Goal: Information Seeking & Learning: Find specific fact

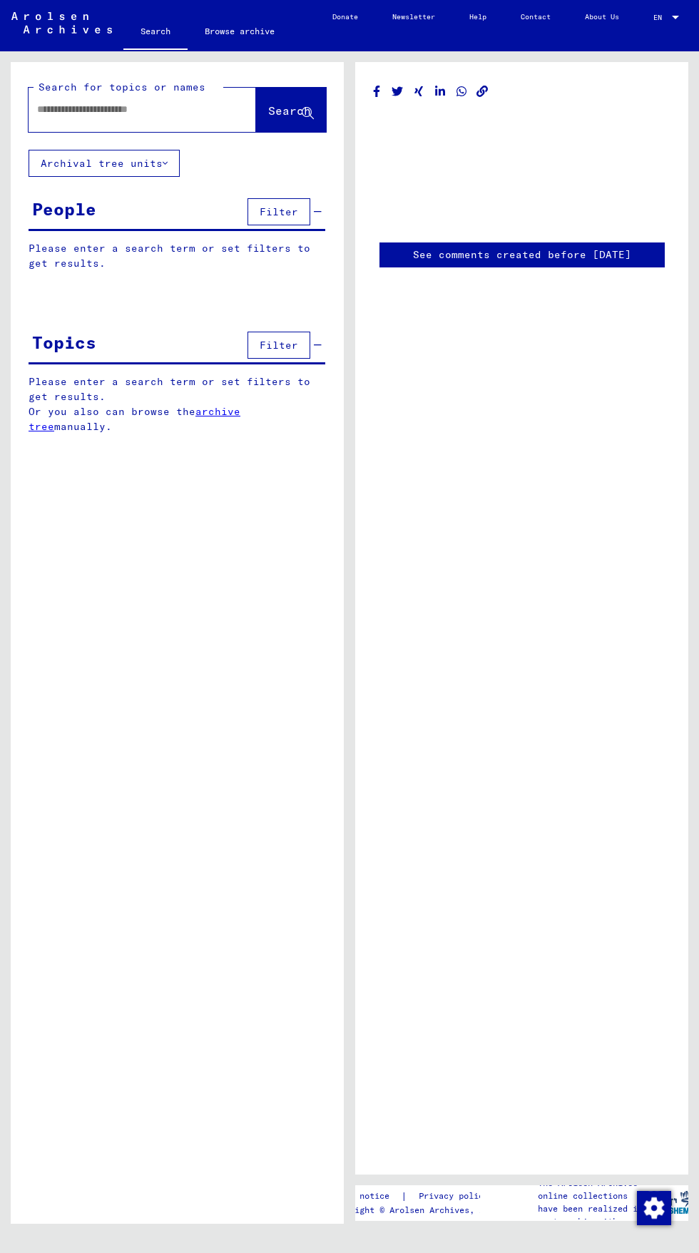
type input "********"
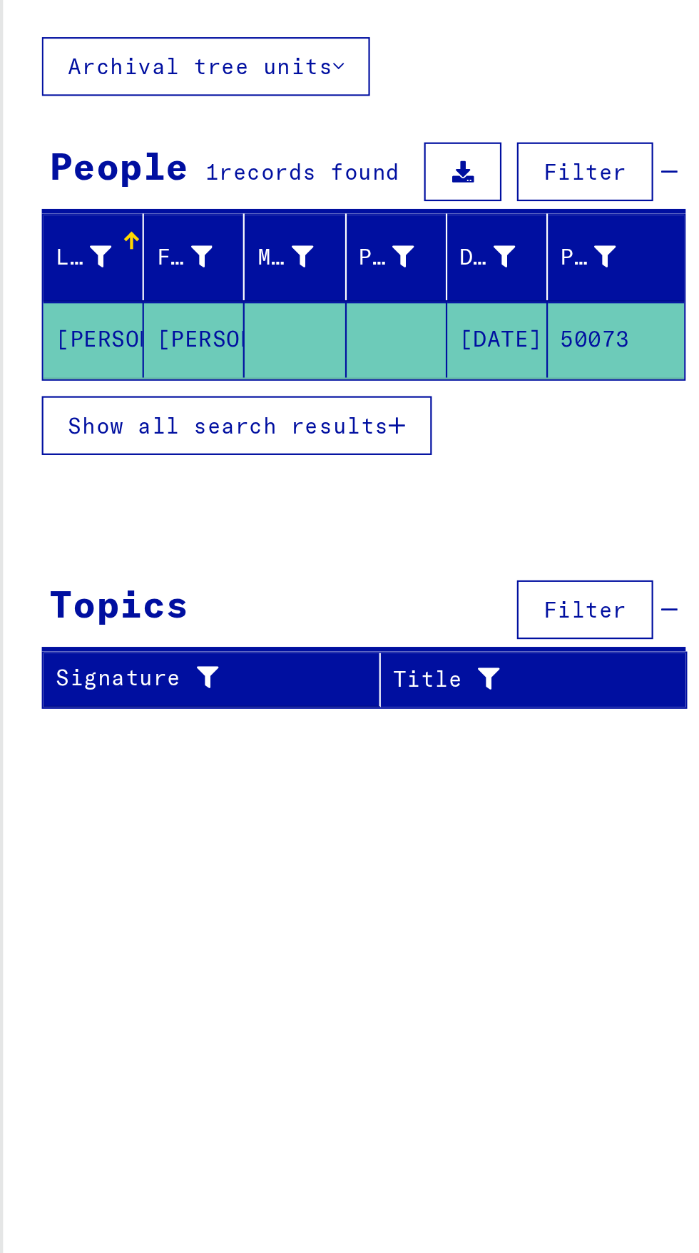
click at [54, 247] on icon at bounding box center [56, 251] width 10 height 10
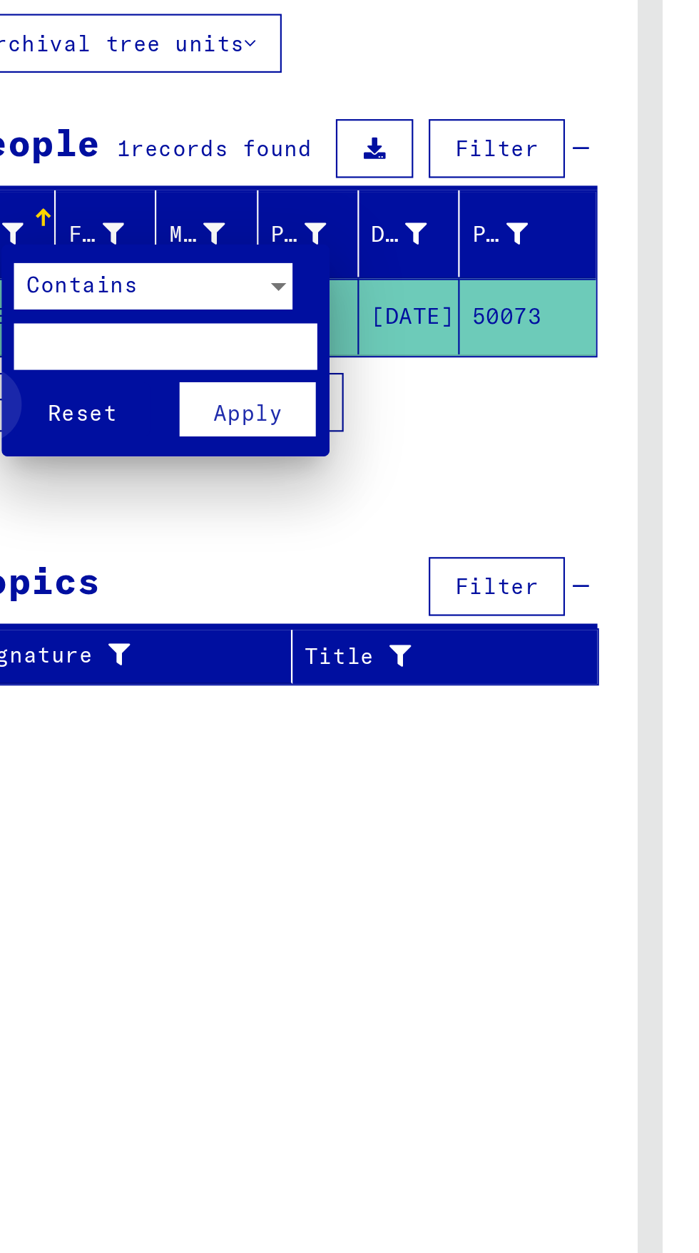
click at [89, 336] on span "Reset" at bounding box center [88, 333] width 32 height 13
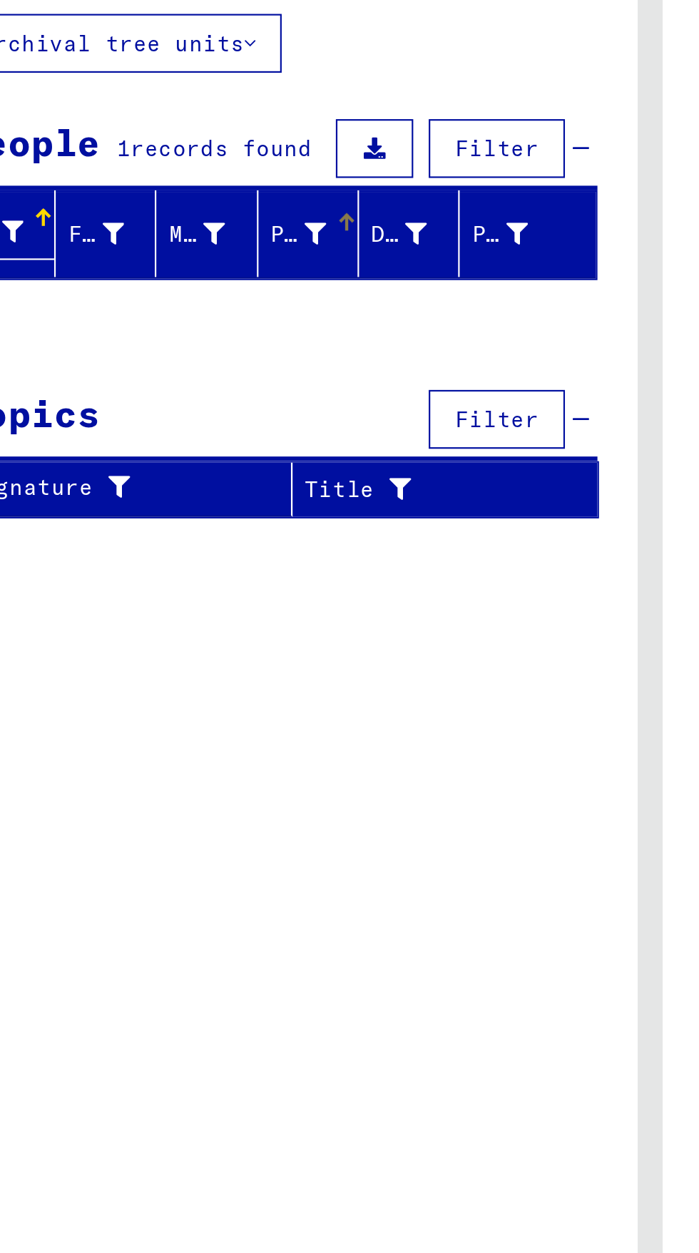
click at [198, 252] on icon at bounding box center [195, 251] width 10 height 10
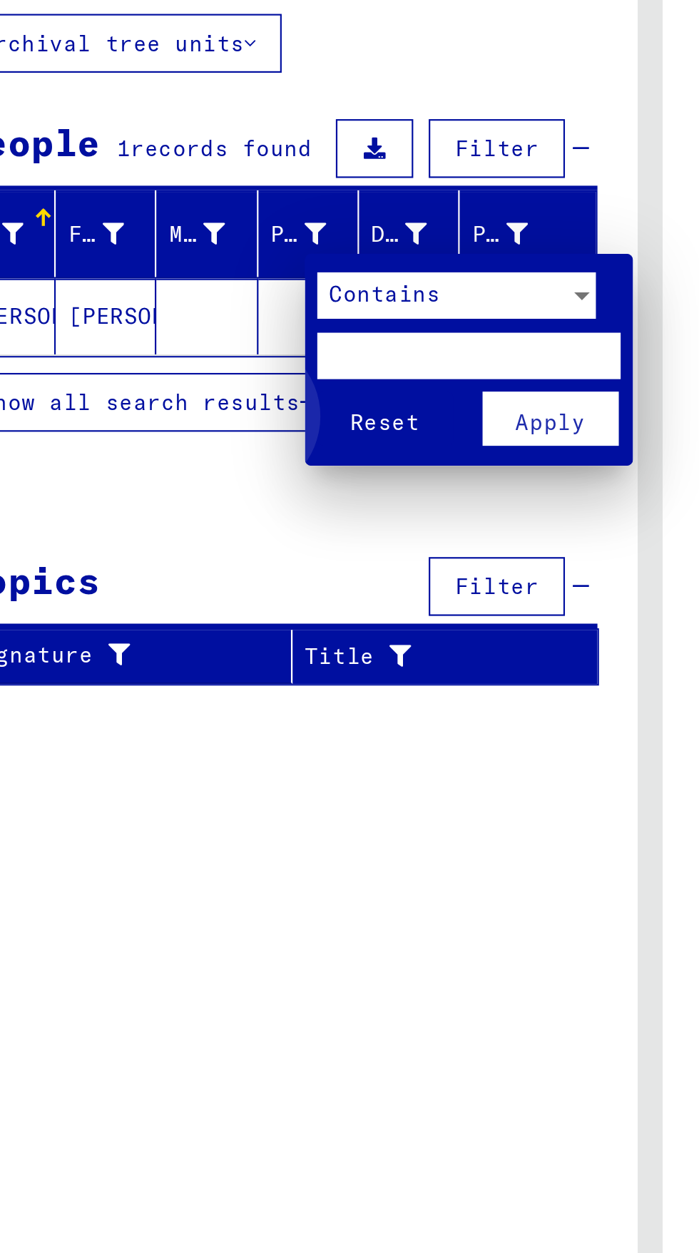
click at [207, 342] on button "Reset" at bounding box center [227, 336] width 63 height 25
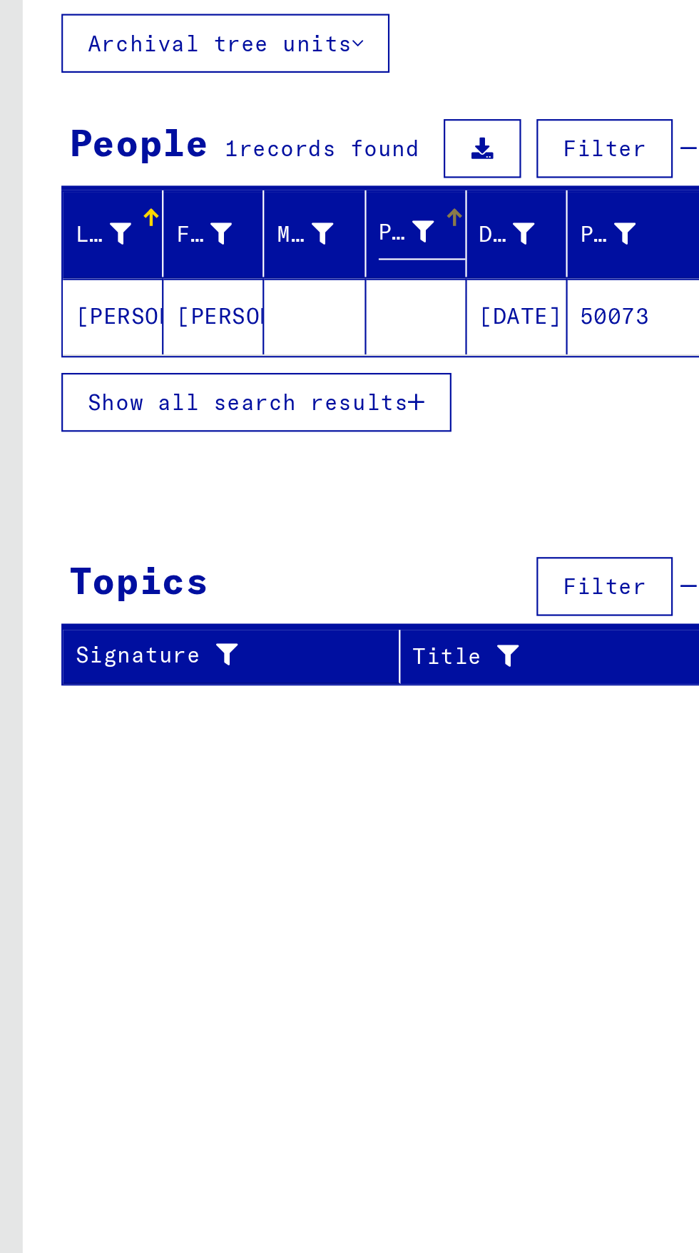
click at [54, 282] on mat-cell "[PERSON_NAME]" at bounding box center [52, 289] width 46 height 35
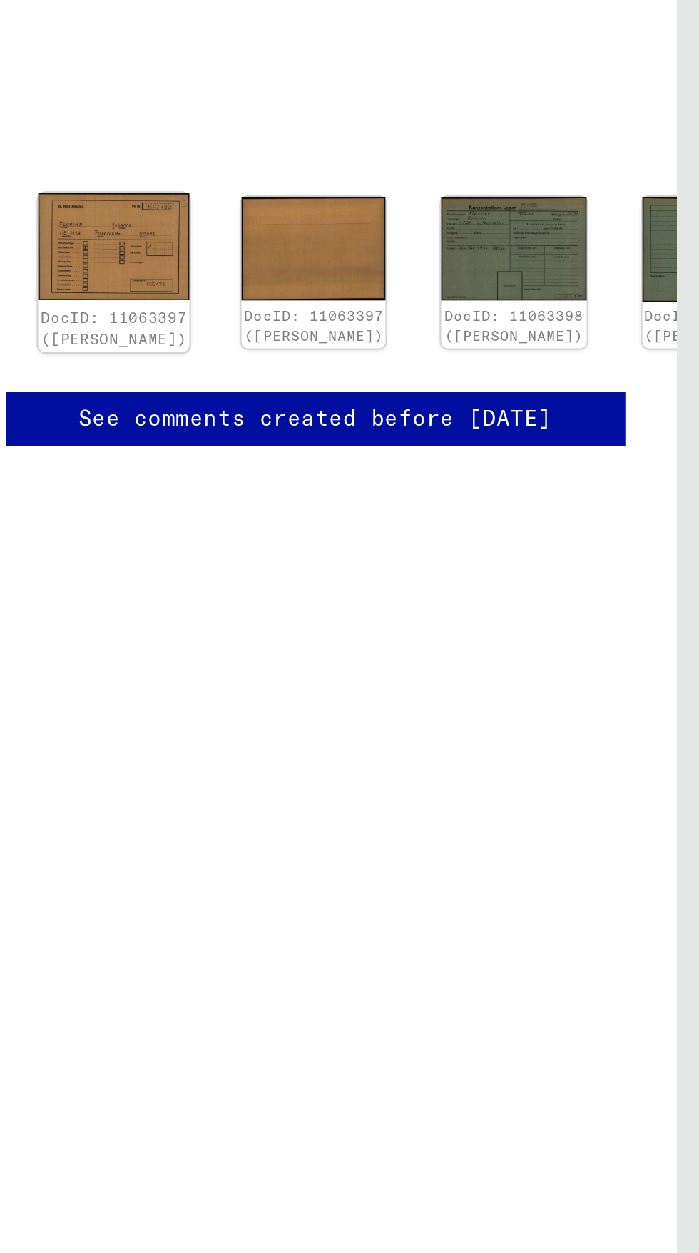
click at [413, 251] on img at bounding box center [429, 256] width 70 height 49
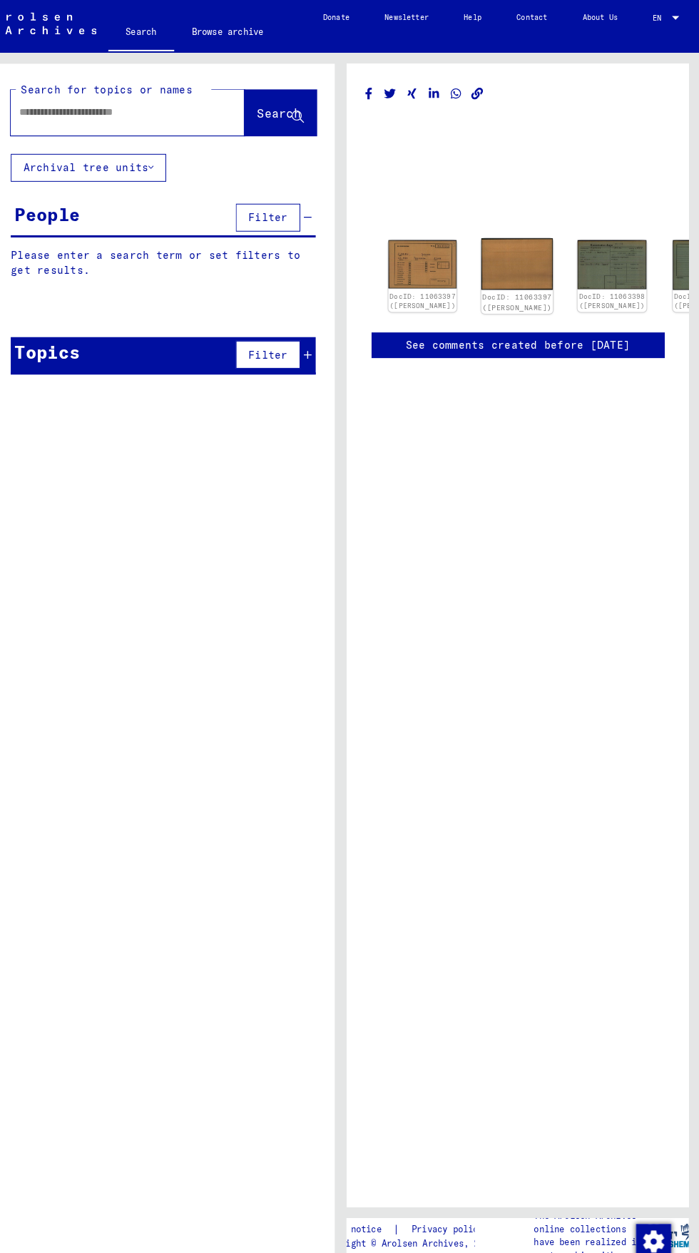
click at [486, 242] on img at bounding box center [521, 257] width 70 height 50
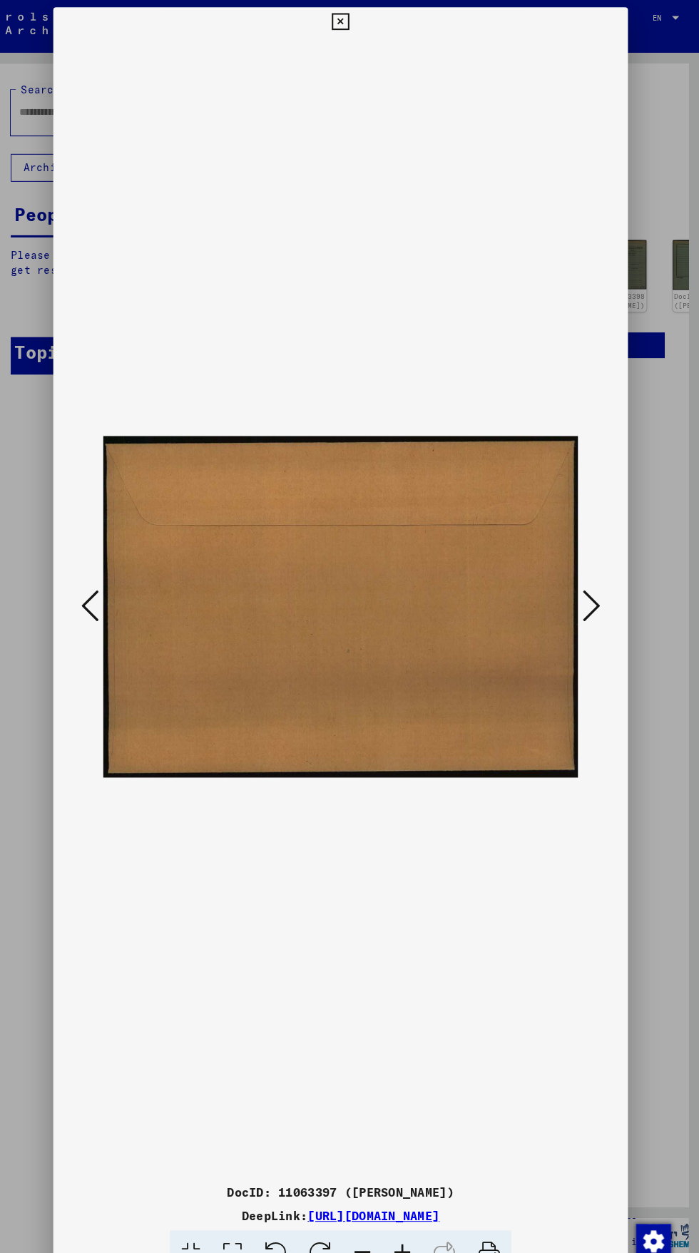
click at [645, 907] on div at bounding box center [349, 626] width 699 height 1253
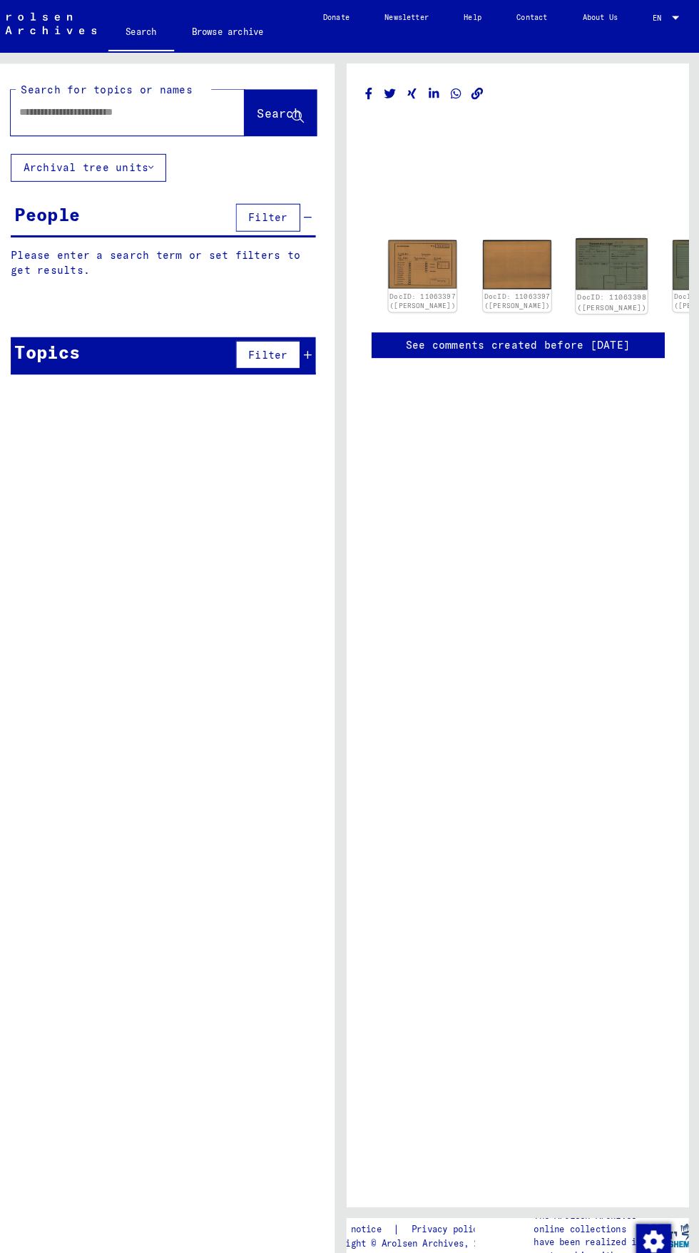
click at [578, 238] on img at bounding box center [613, 257] width 70 height 50
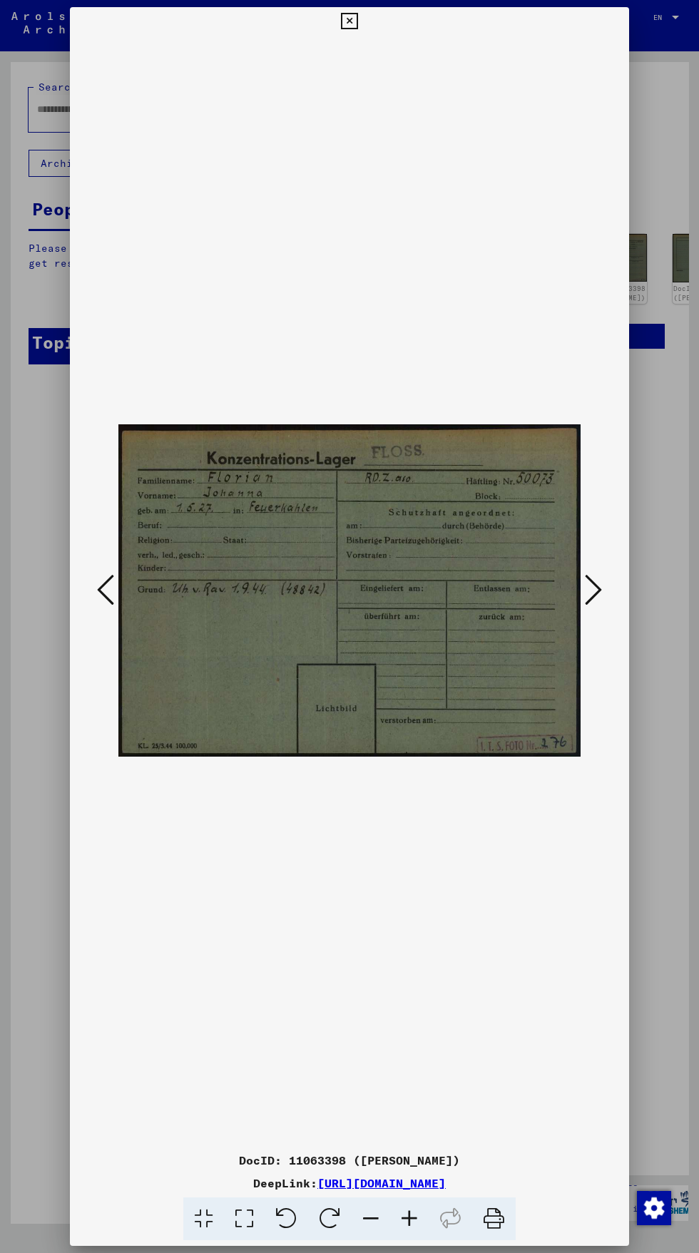
click at [654, 756] on div at bounding box center [349, 626] width 699 height 1253
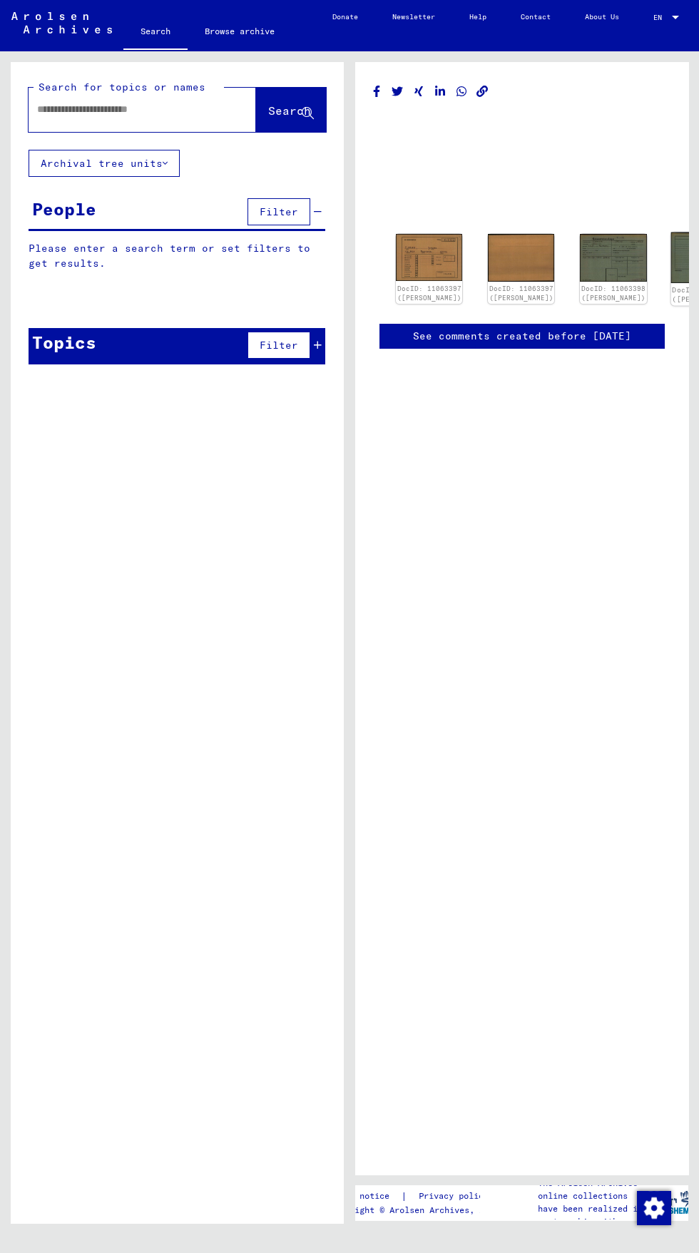
click at [670, 247] on img at bounding box center [705, 257] width 70 height 51
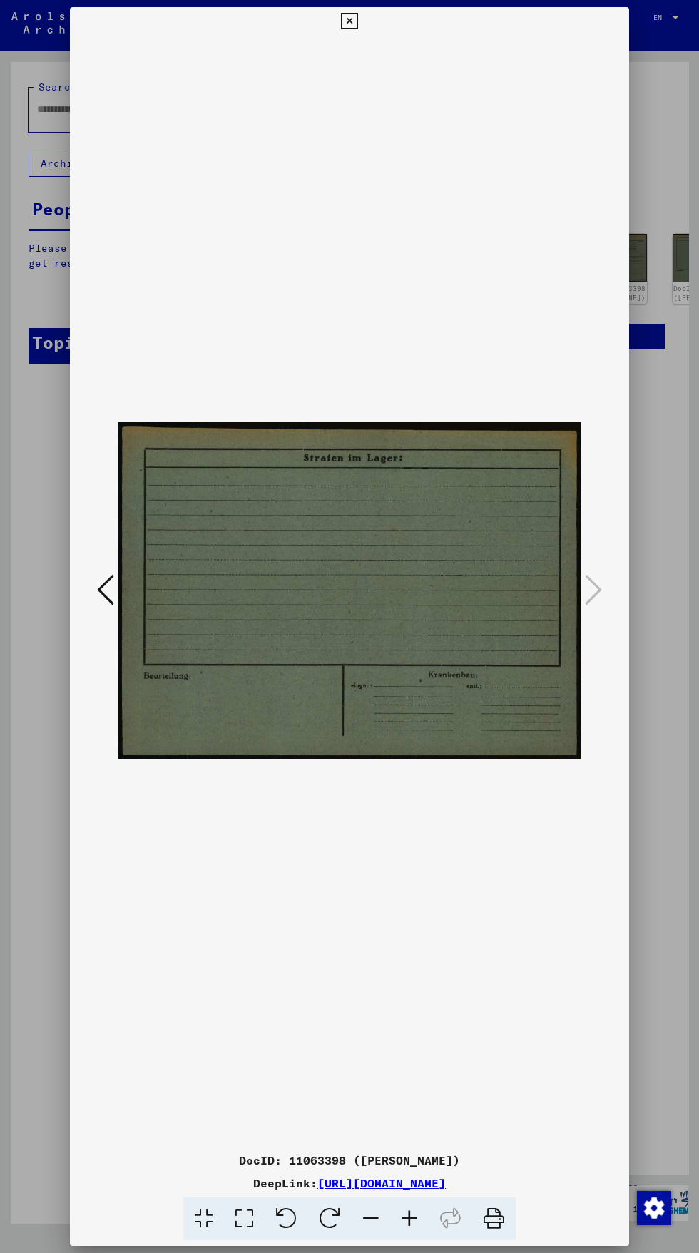
click at [649, 918] on div at bounding box center [349, 626] width 699 height 1253
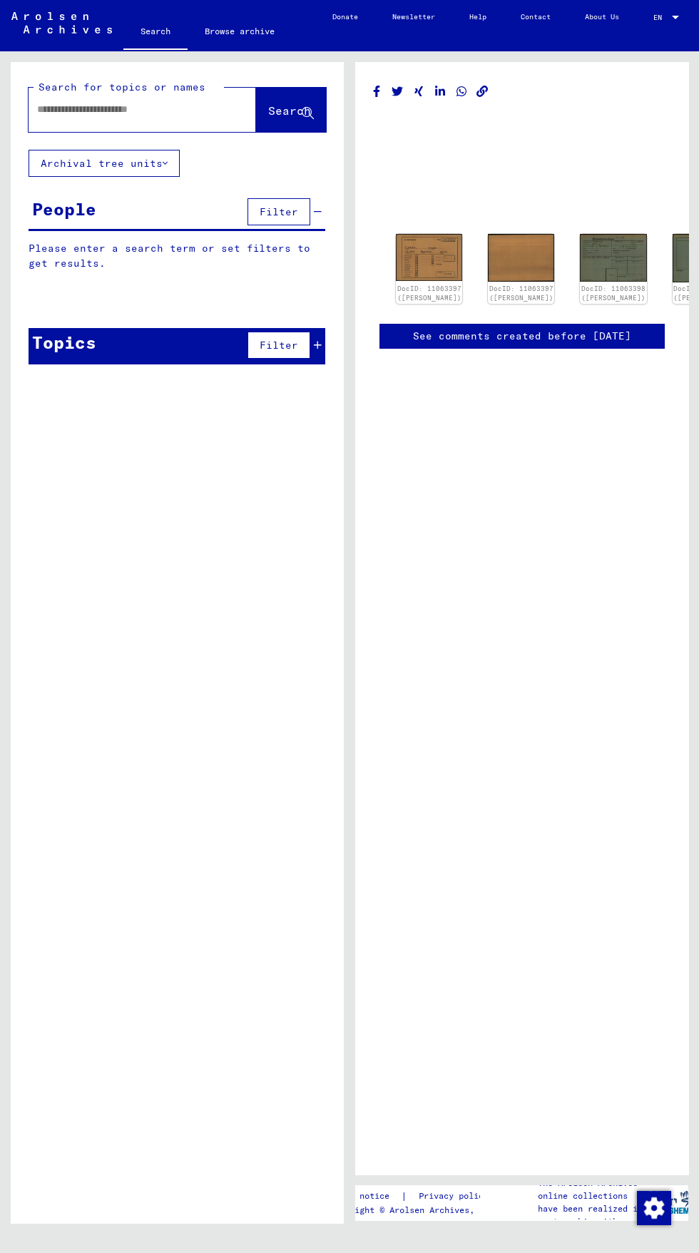
click at [64, 151] on button "Archival tree units" at bounding box center [104, 163] width 151 height 27
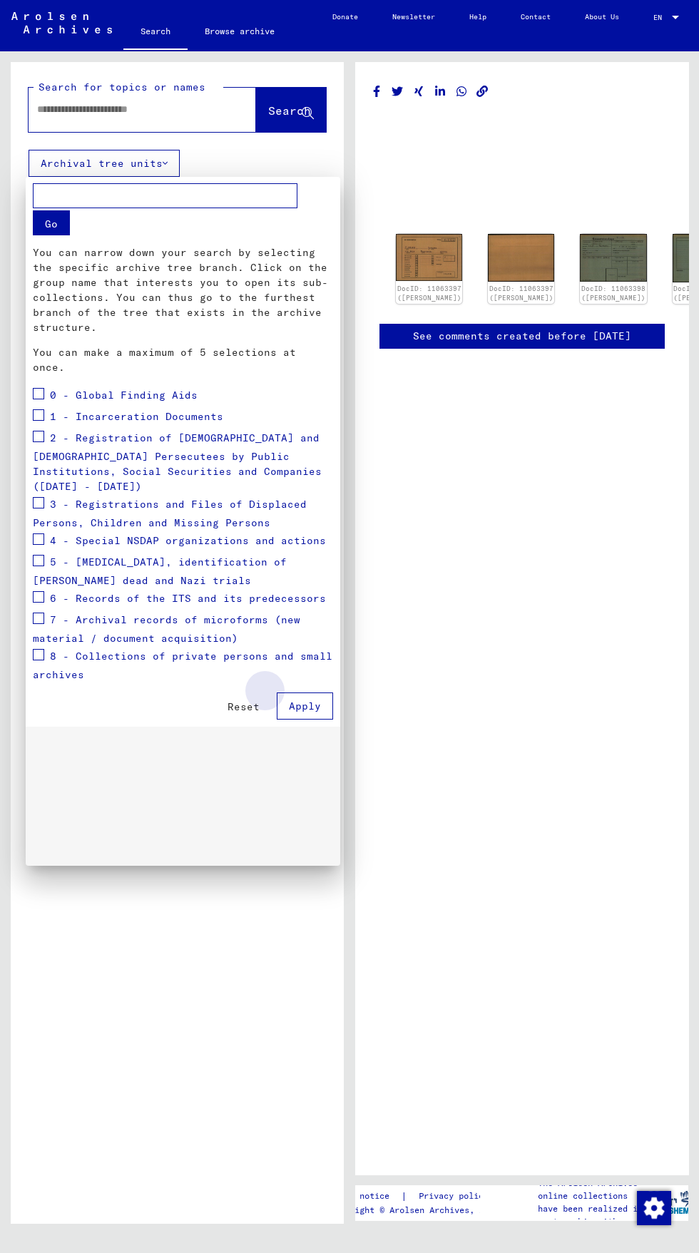
click at [305, 712] on span "Apply" at bounding box center [305, 705] width 32 height 13
